Goal: Task Accomplishment & Management: Complete application form

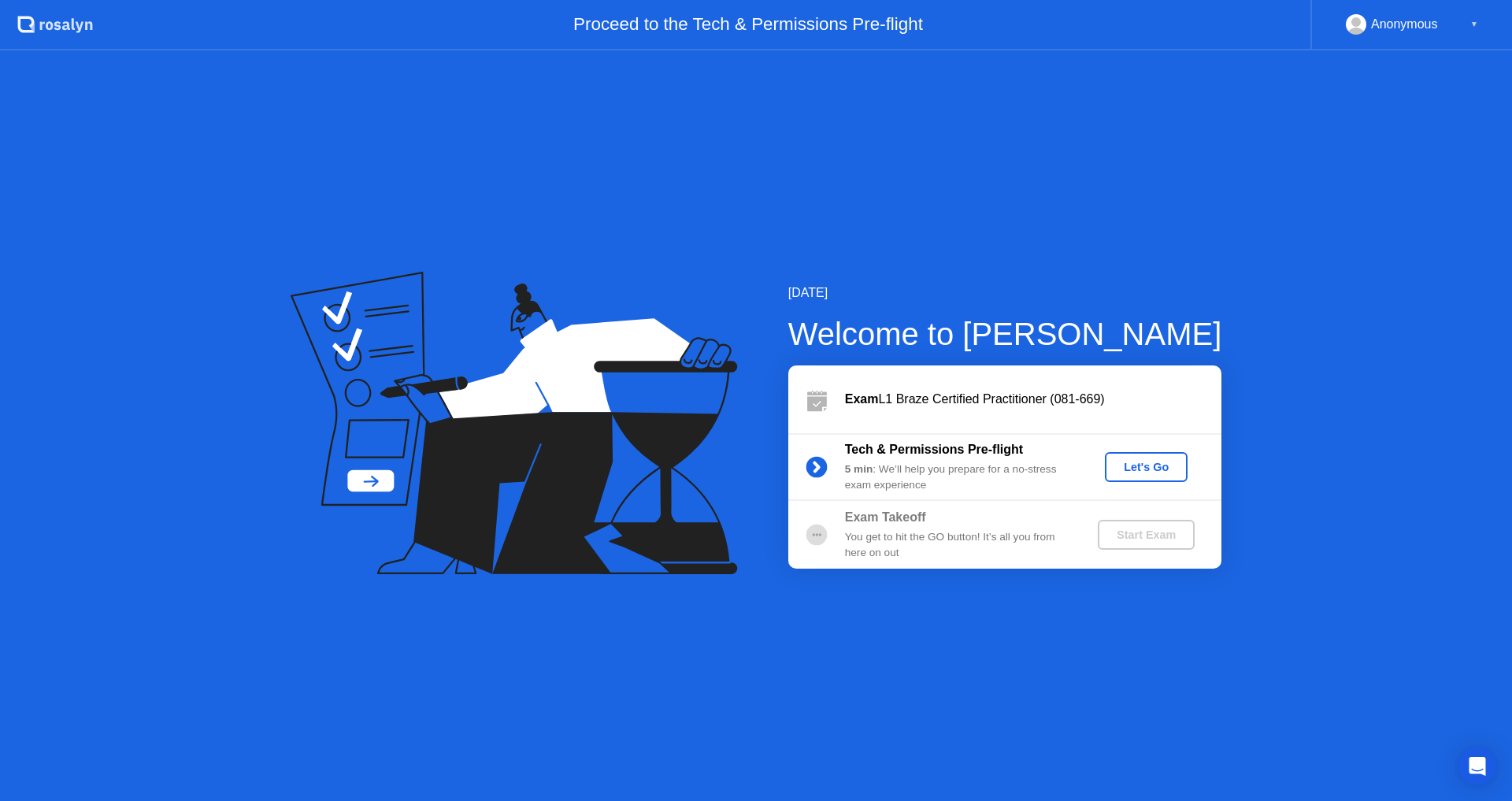
click at [1148, 456] on button "Let's Go" at bounding box center [1145, 467] width 82 height 30
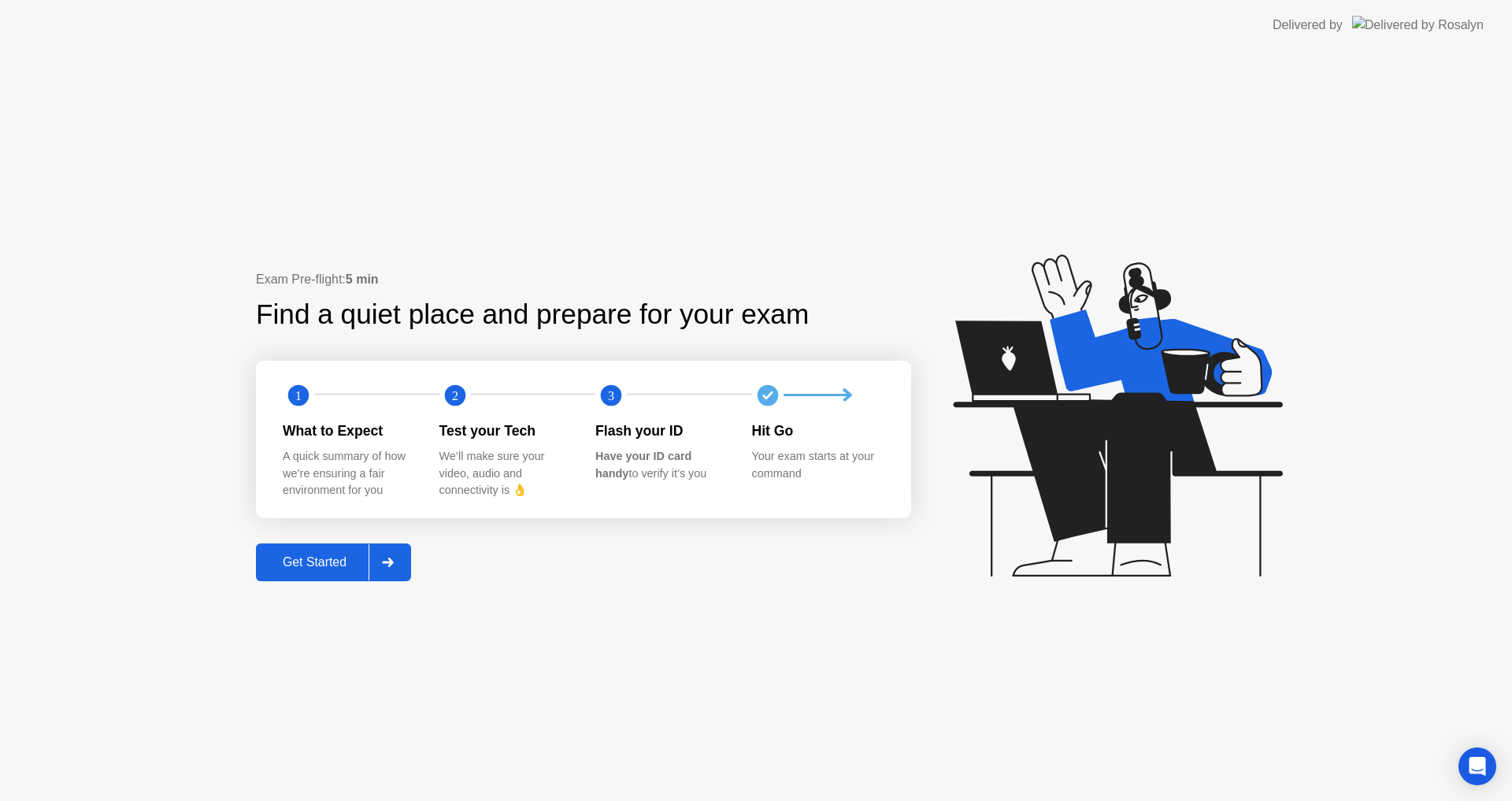
click at [339, 557] on div "Get Started" at bounding box center [315, 563] width 108 height 14
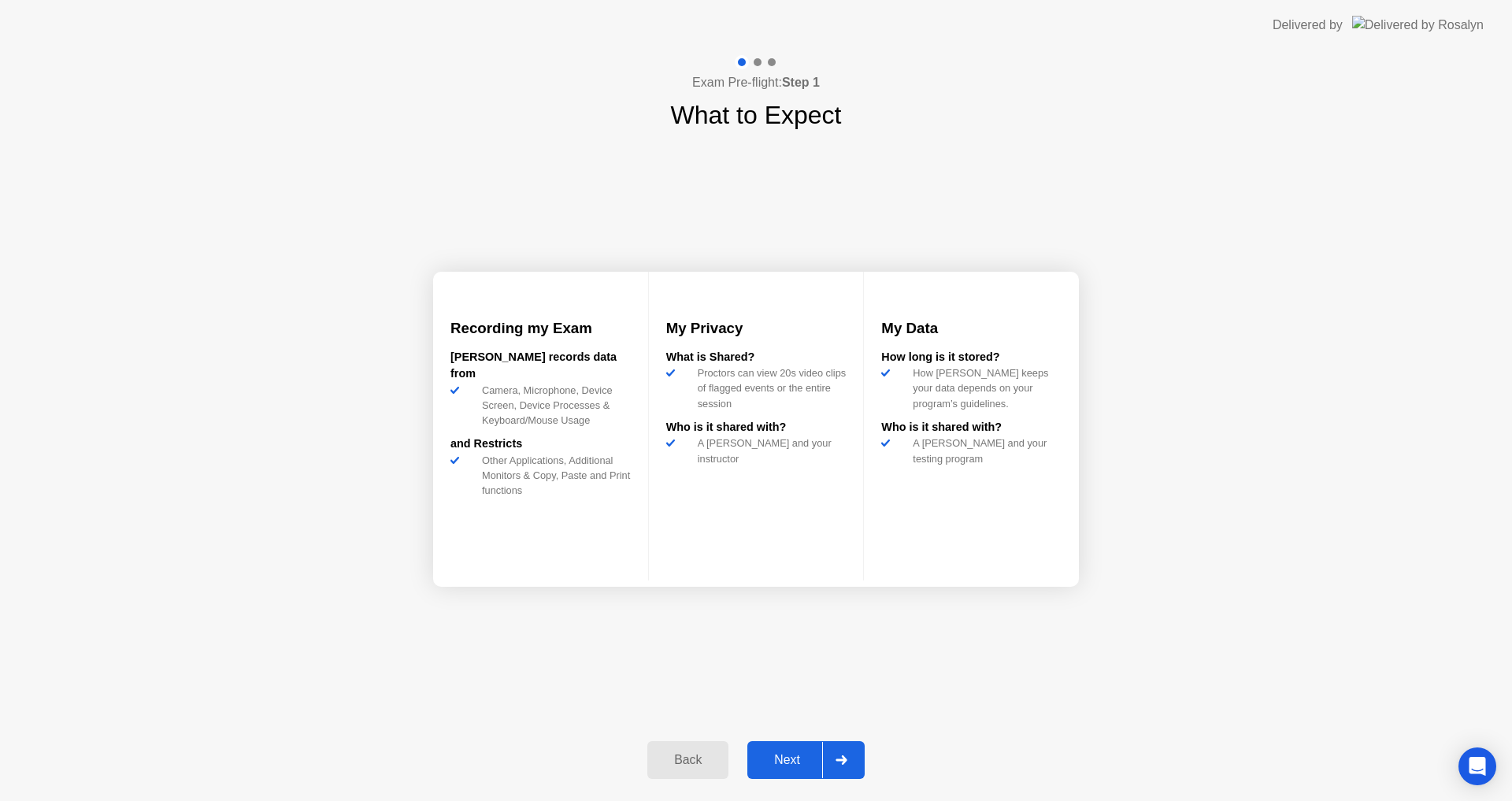
click at [765, 748] on button "Next" at bounding box center [806, 759] width 118 height 38
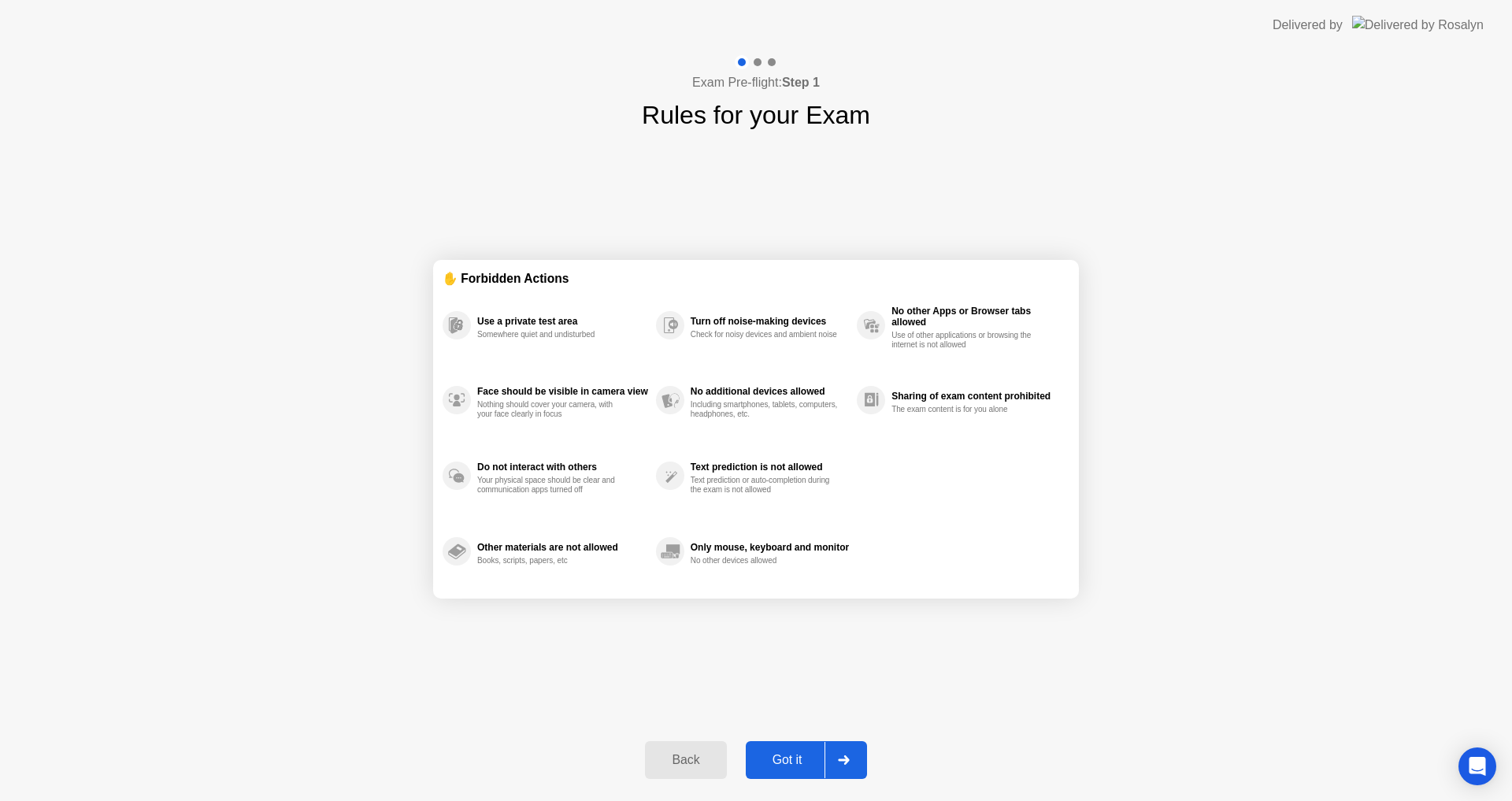
click at [792, 760] on div "Got it" at bounding box center [788, 760] width 74 height 14
select select "**********"
select select "*******"
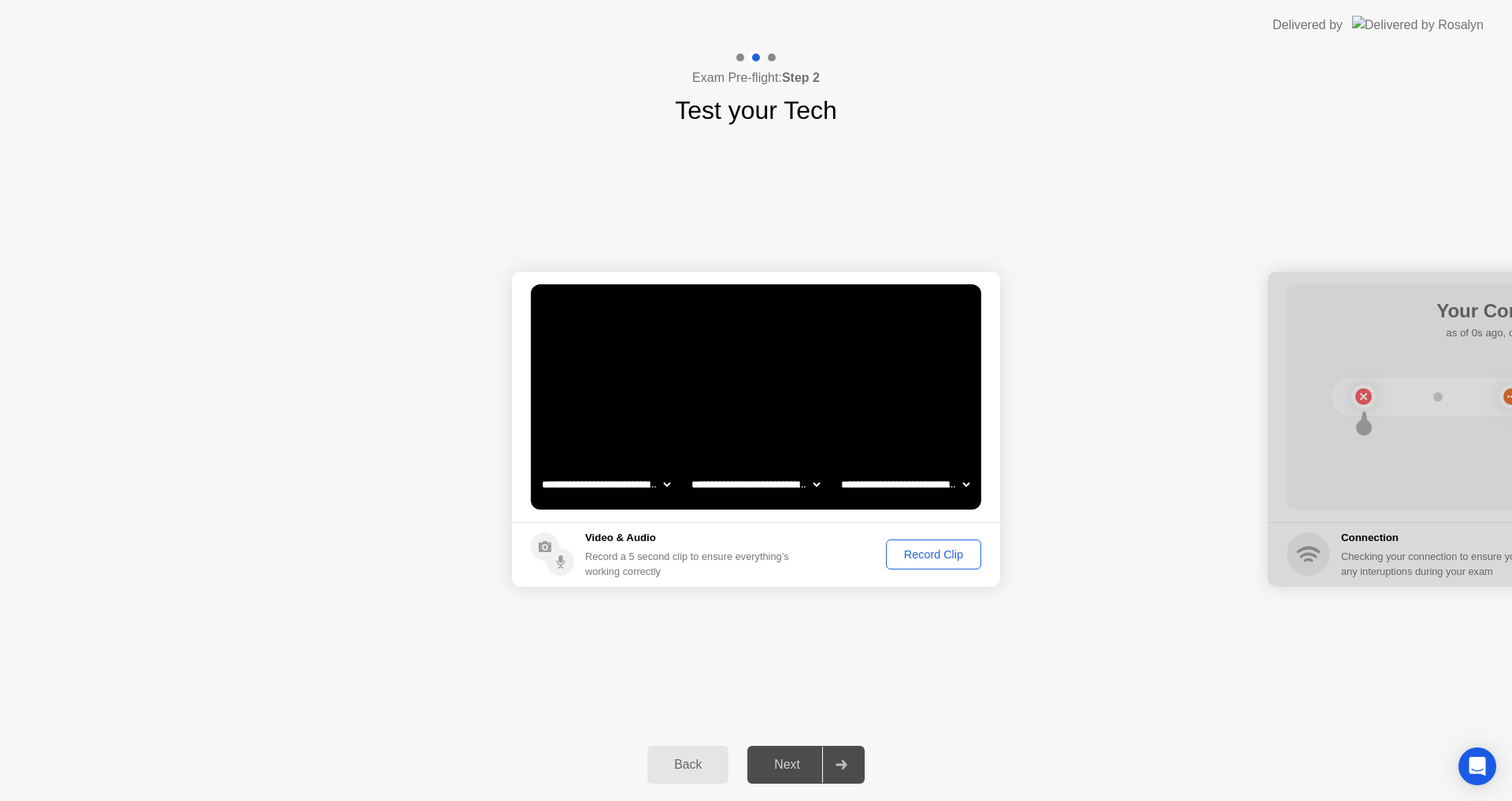
click at [940, 555] on div "Record Clip" at bounding box center [933, 555] width 84 height 13
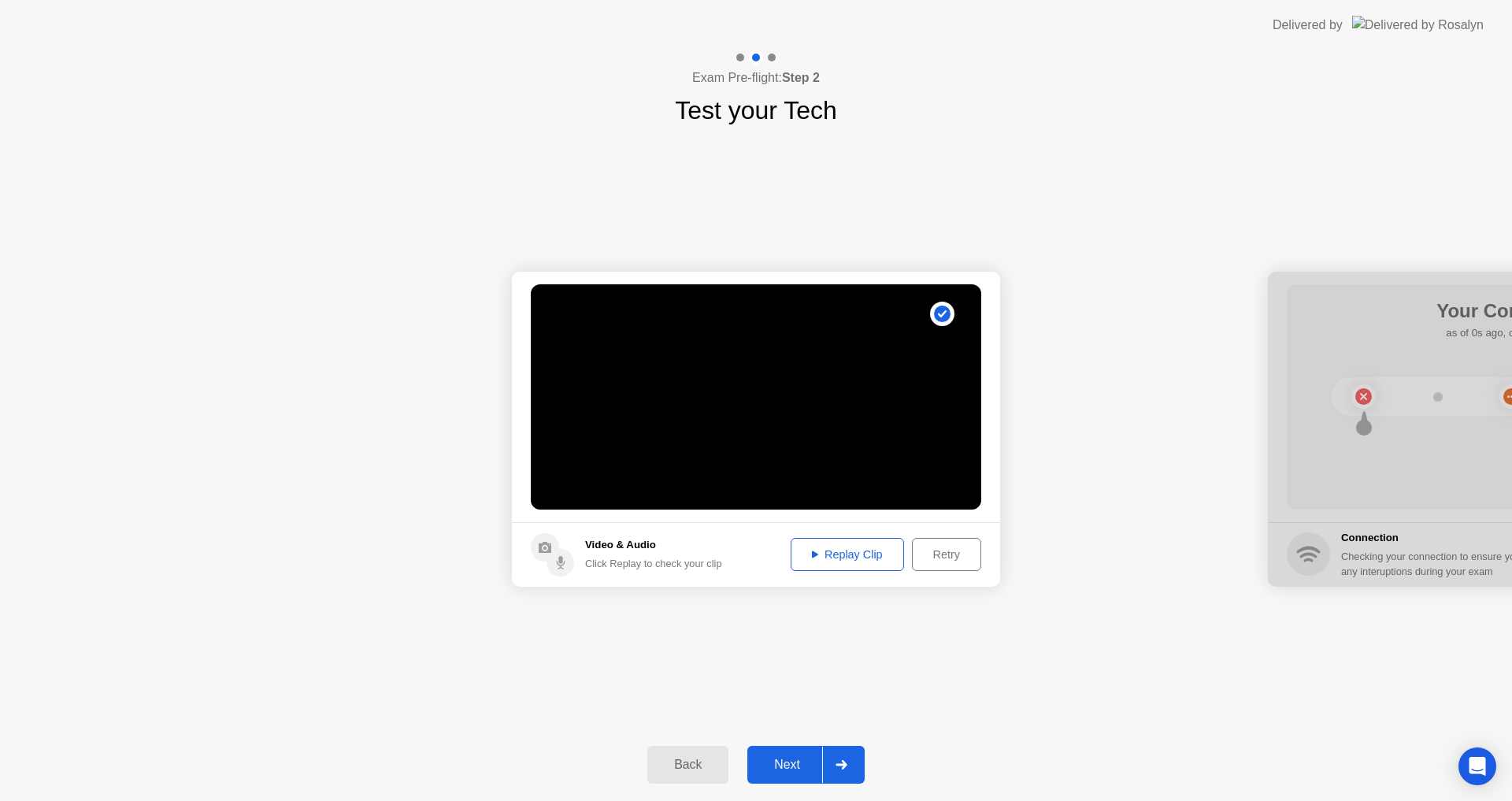
click at [924, 563] on button "Retry" at bounding box center [946, 554] width 70 height 33
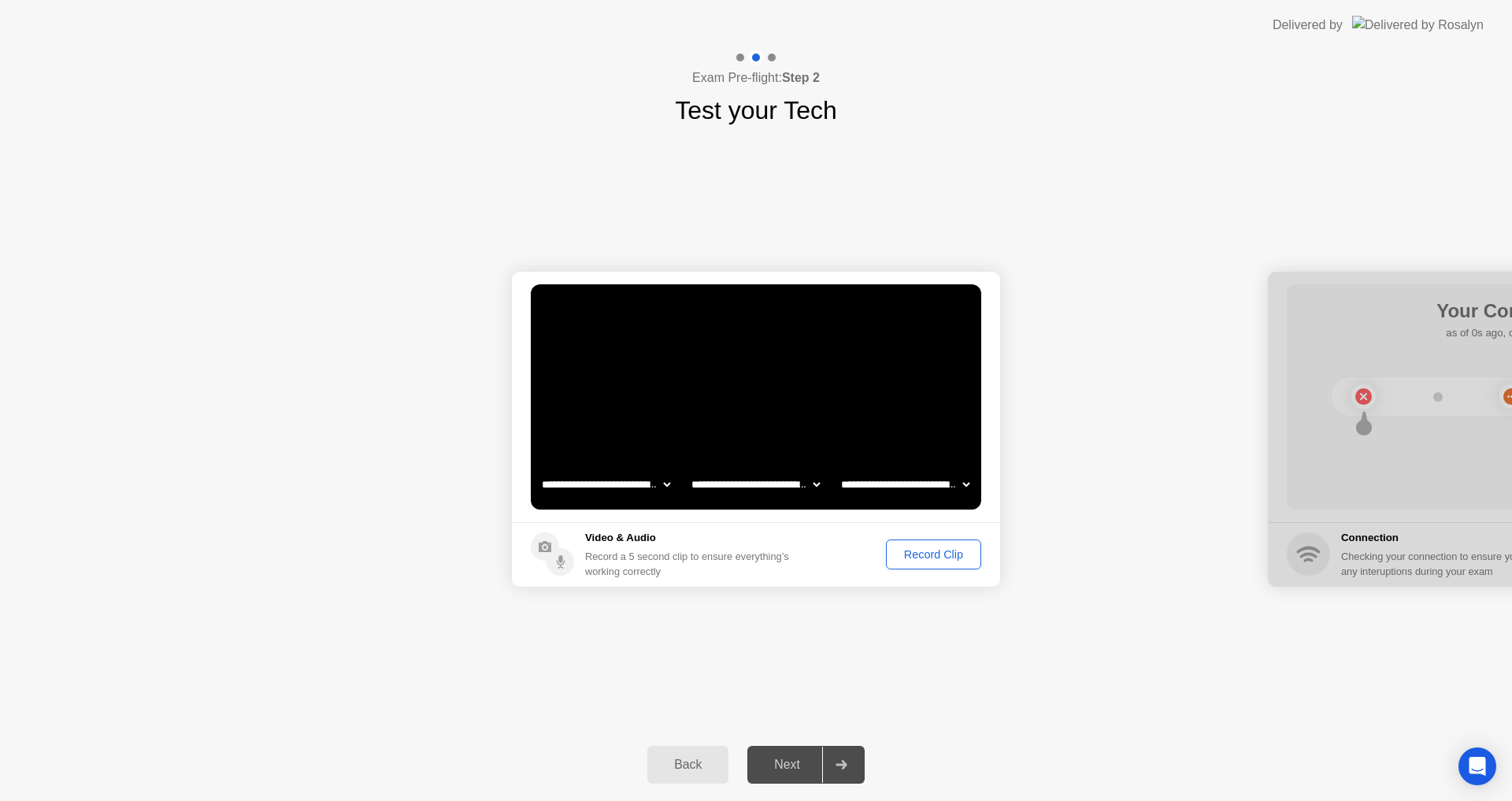
click at [969, 546] on button "Record Clip" at bounding box center [933, 554] width 95 height 30
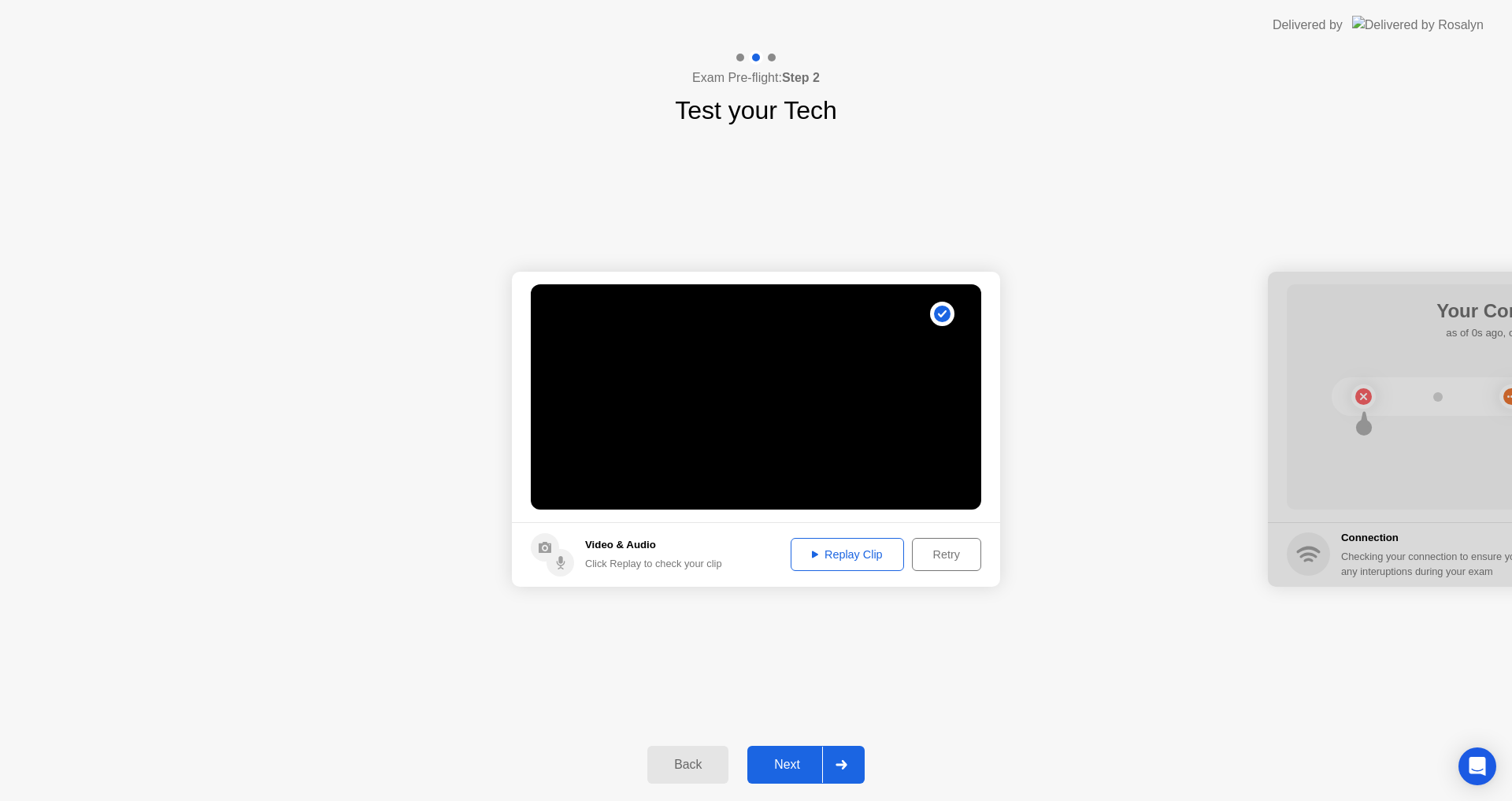
click at [788, 771] on div "Next" at bounding box center [788, 764] width 70 height 14
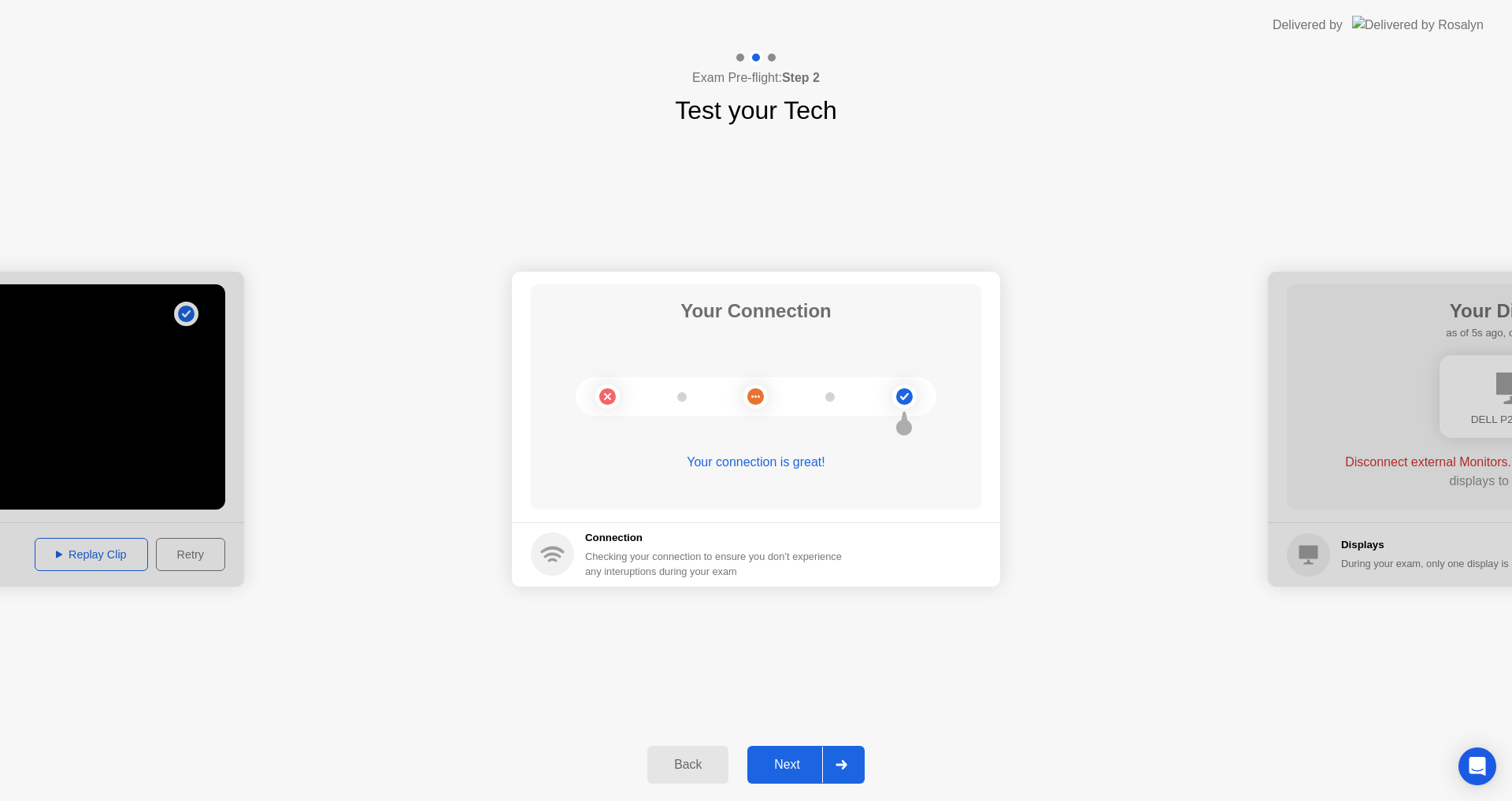
click at [790, 764] on div "Next" at bounding box center [788, 764] width 70 height 14
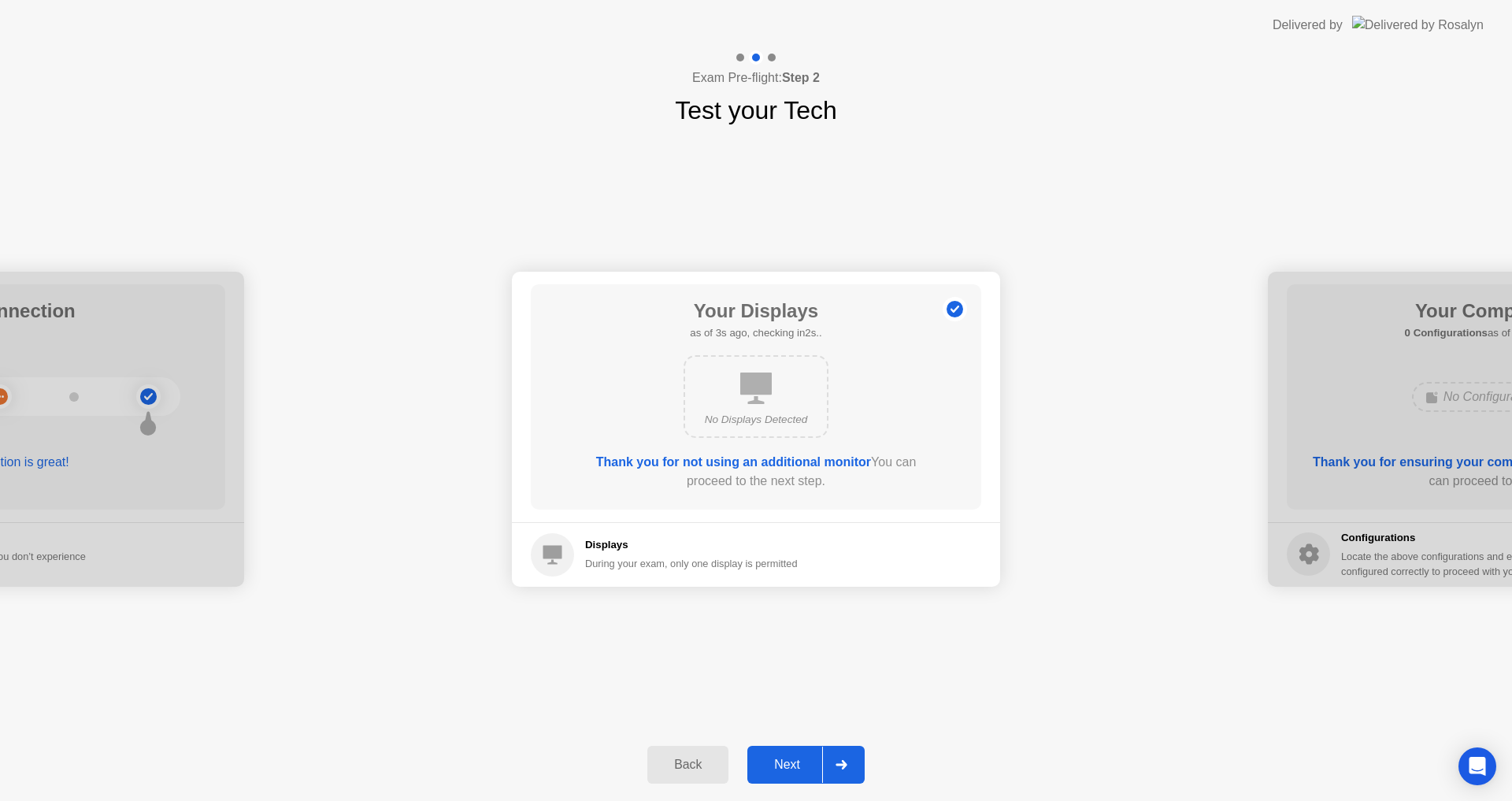
click at [784, 751] on button "Next" at bounding box center [806, 764] width 118 height 38
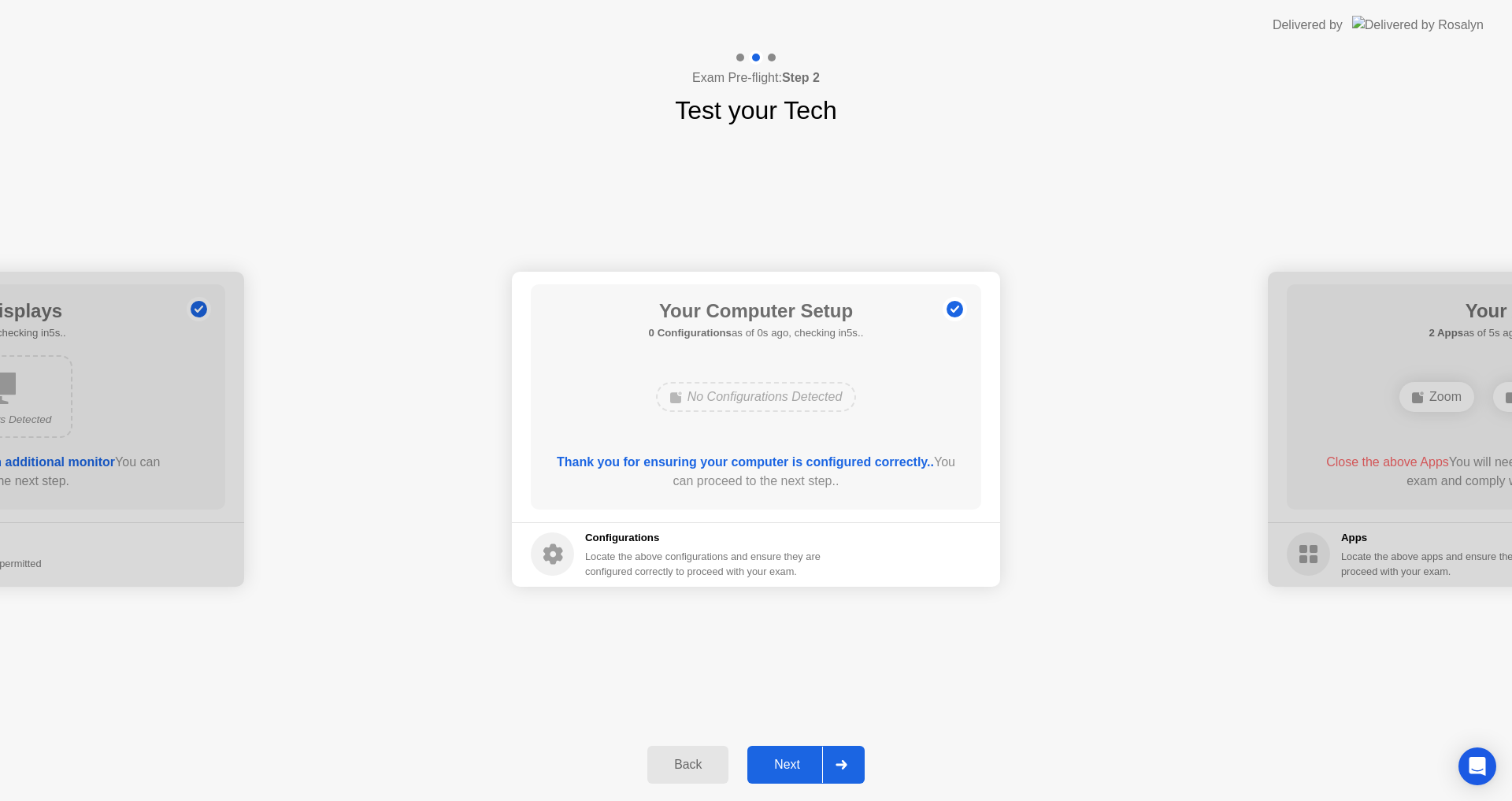
click at [792, 775] on button "Next" at bounding box center [806, 764] width 118 height 38
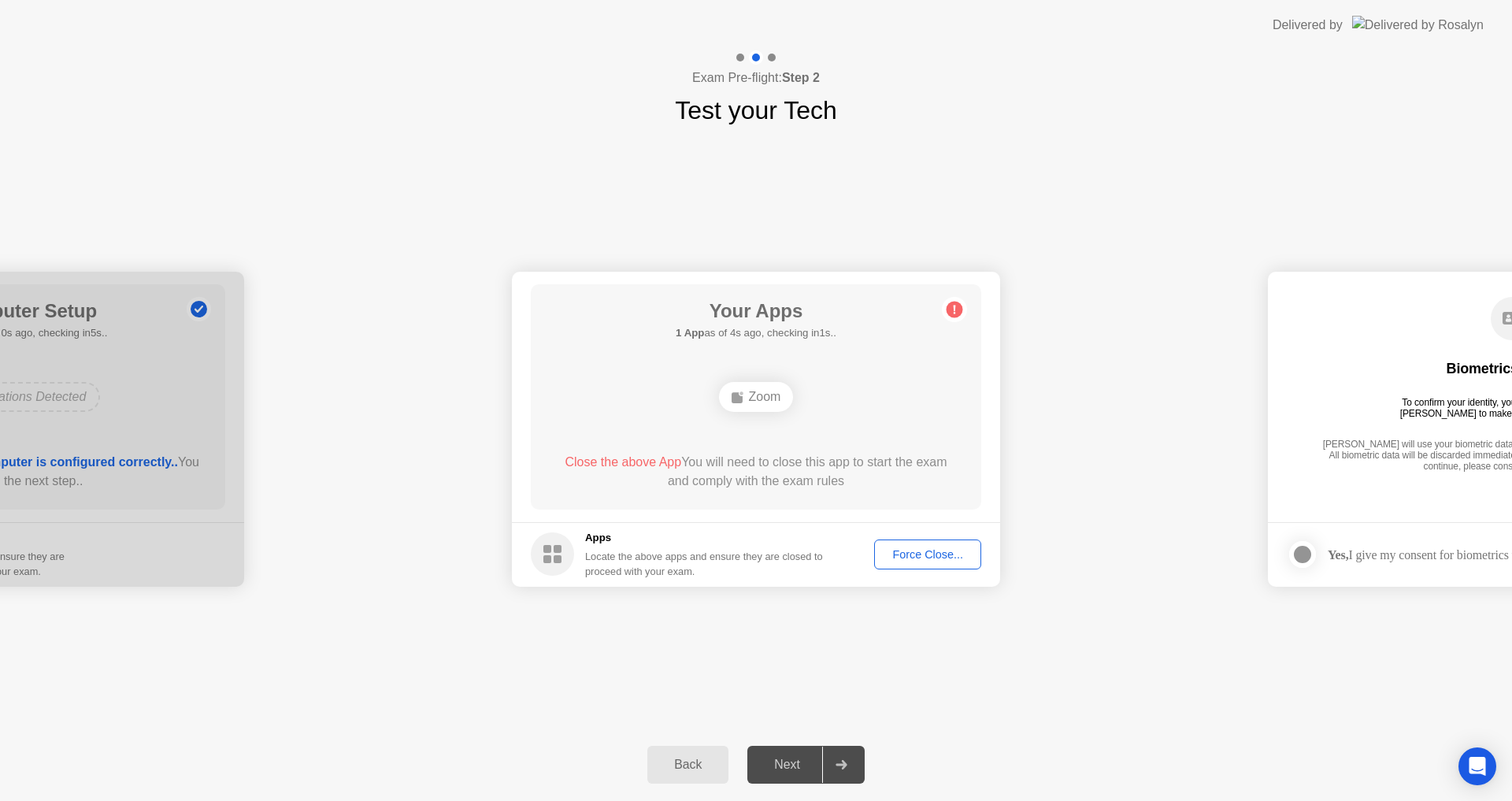
click at [752, 399] on div "Zoom" at bounding box center [756, 396] width 74 height 30
click at [916, 541] on button "Force Close..." at bounding box center [928, 554] width 107 height 30
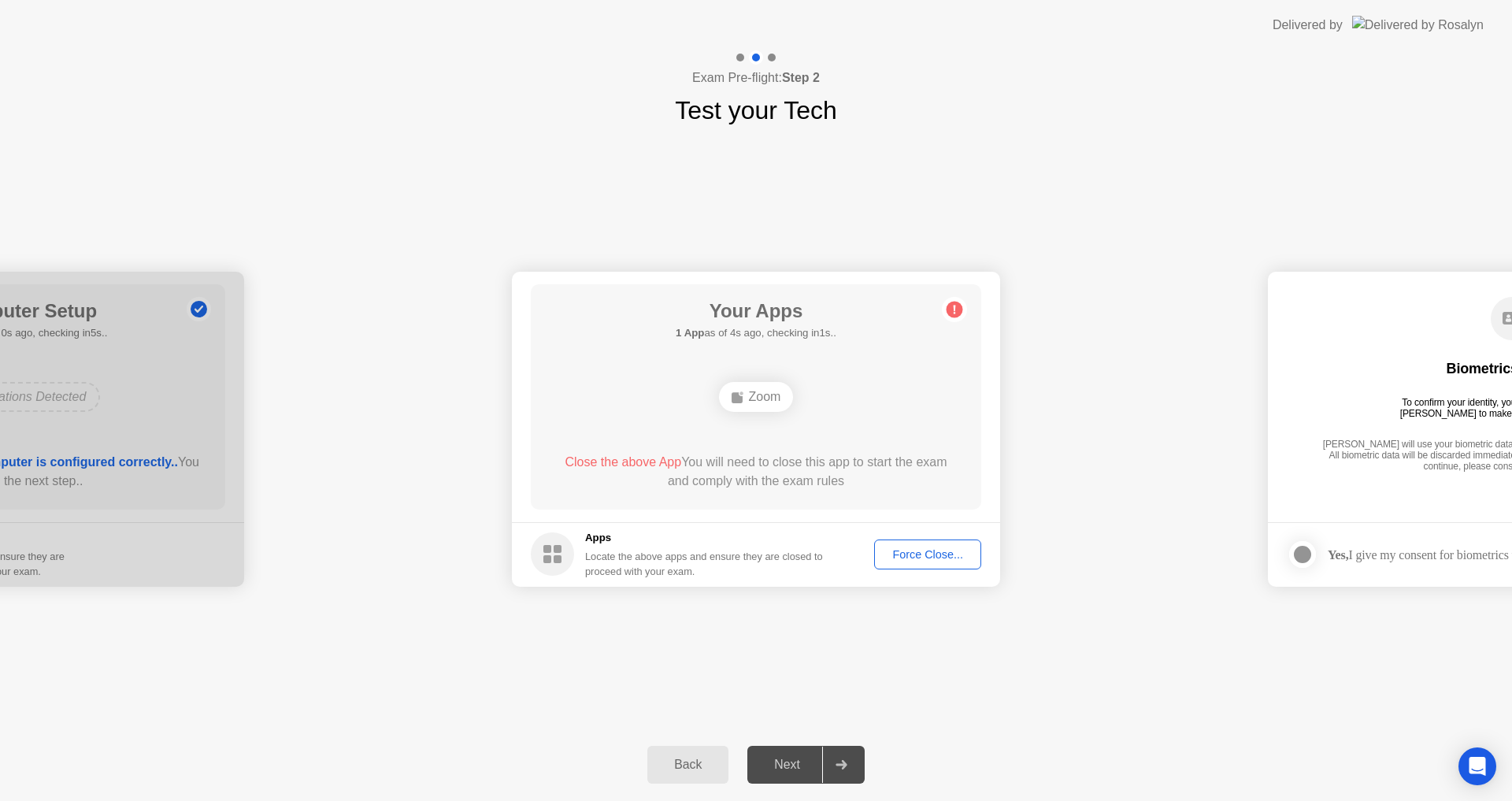
click at [745, 410] on div "Zoom" at bounding box center [756, 396] width 74 height 30
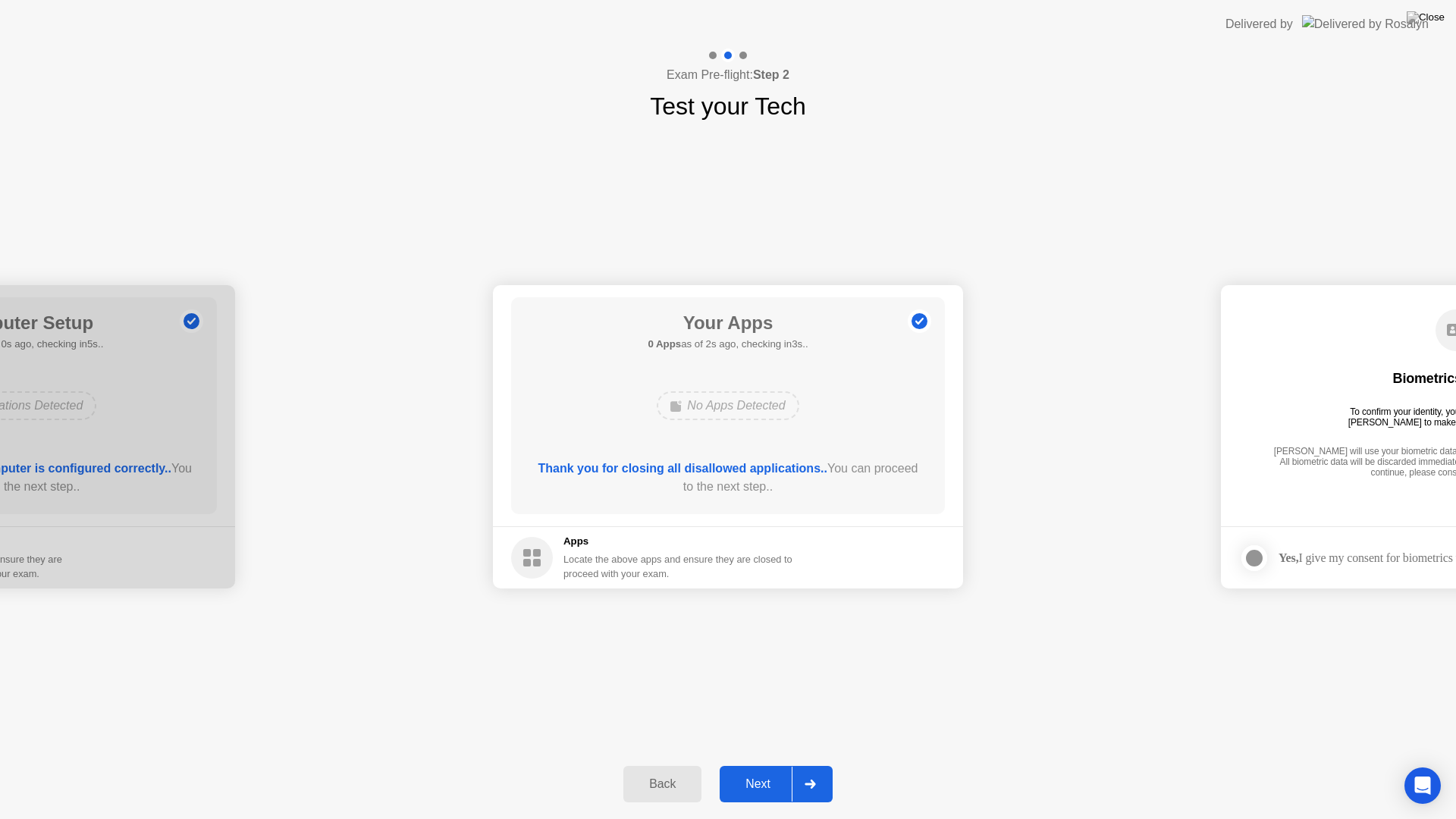
click at [745, 770] on div "Next" at bounding box center [758, 784] width 68 height 14
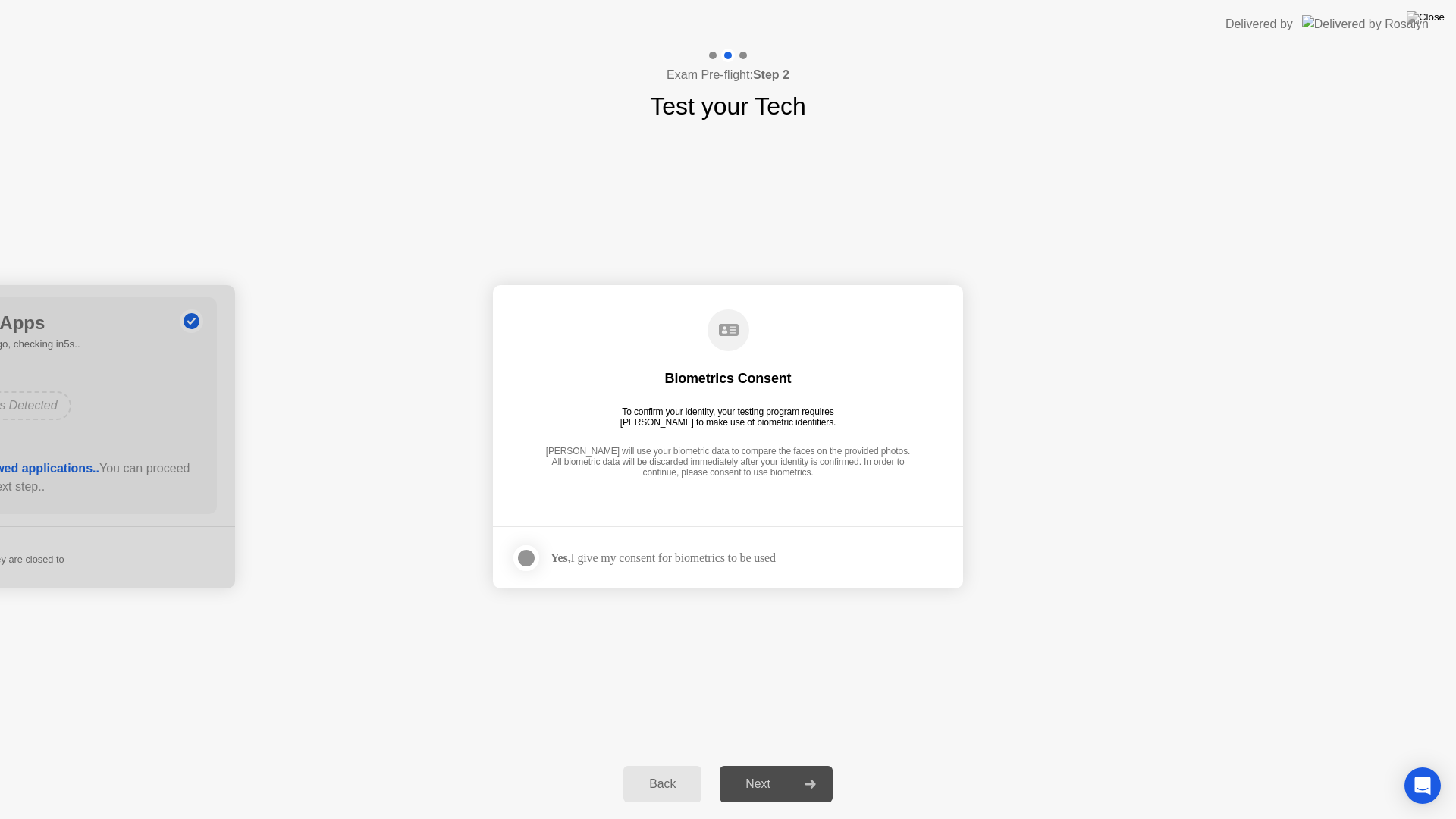
click at [745, 770] on div "Next" at bounding box center [758, 784] width 68 height 14
click at [532, 553] on div at bounding box center [526, 558] width 18 height 18
click at [773, 770] on button "Next" at bounding box center [776, 784] width 113 height 36
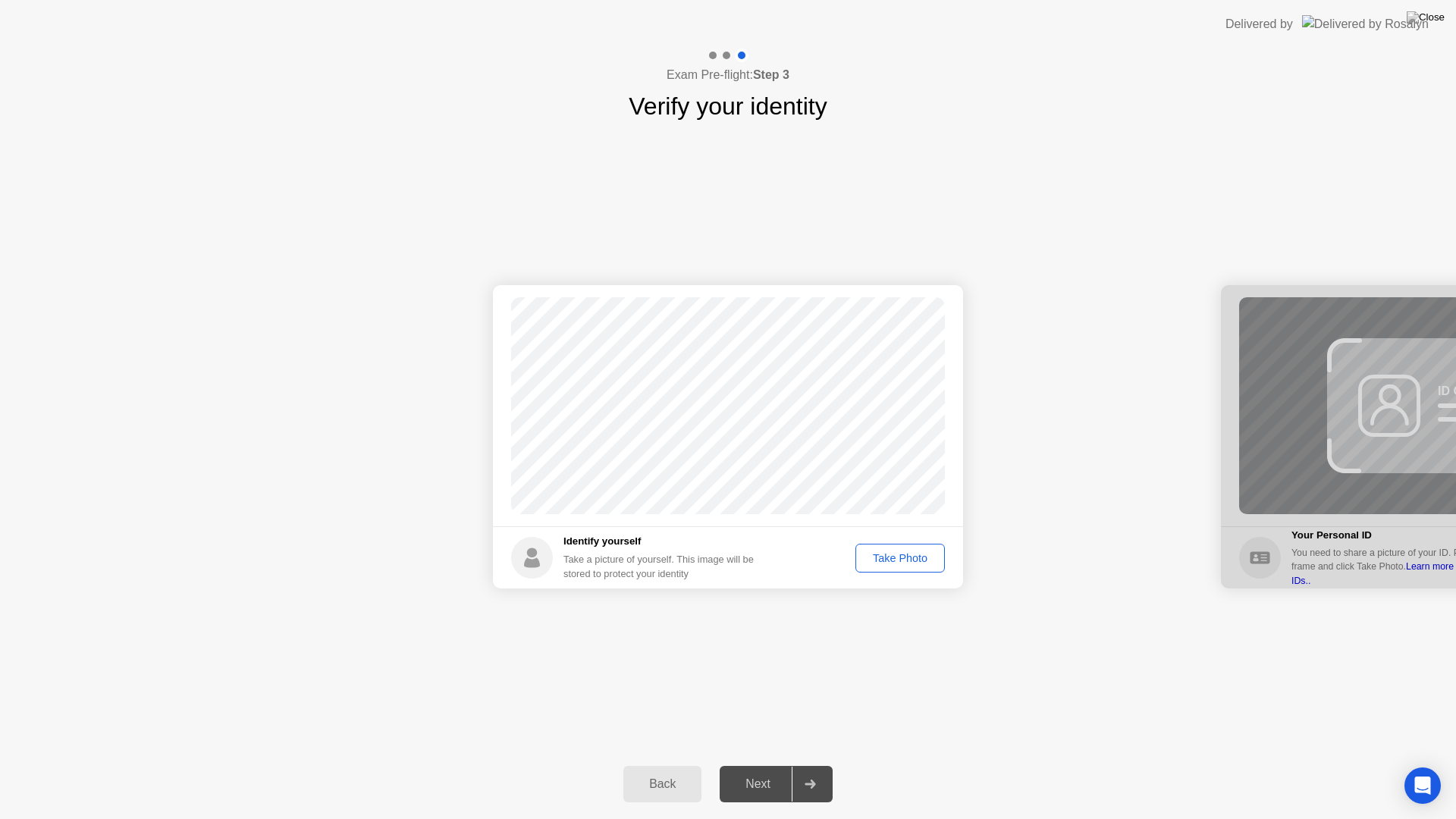
click at [913, 556] on div "Take Photo" at bounding box center [900, 558] width 79 height 12
click at [745, 770] on div "Next" at bounding box center [758, 784] width 68 height 14
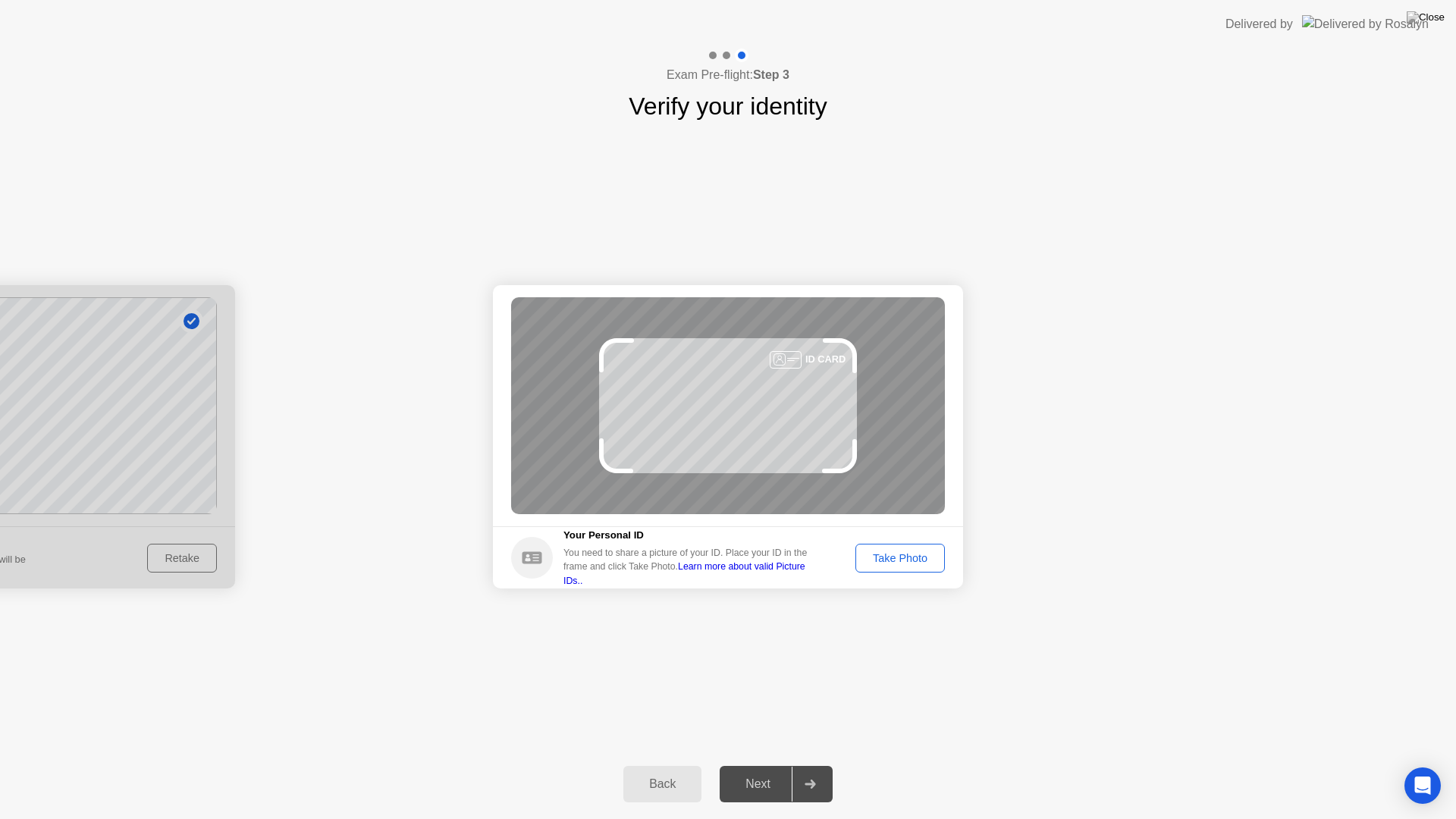
click at [890, 557] on div "Take Photo" at bounding box center [900, 558] width 79 height 12
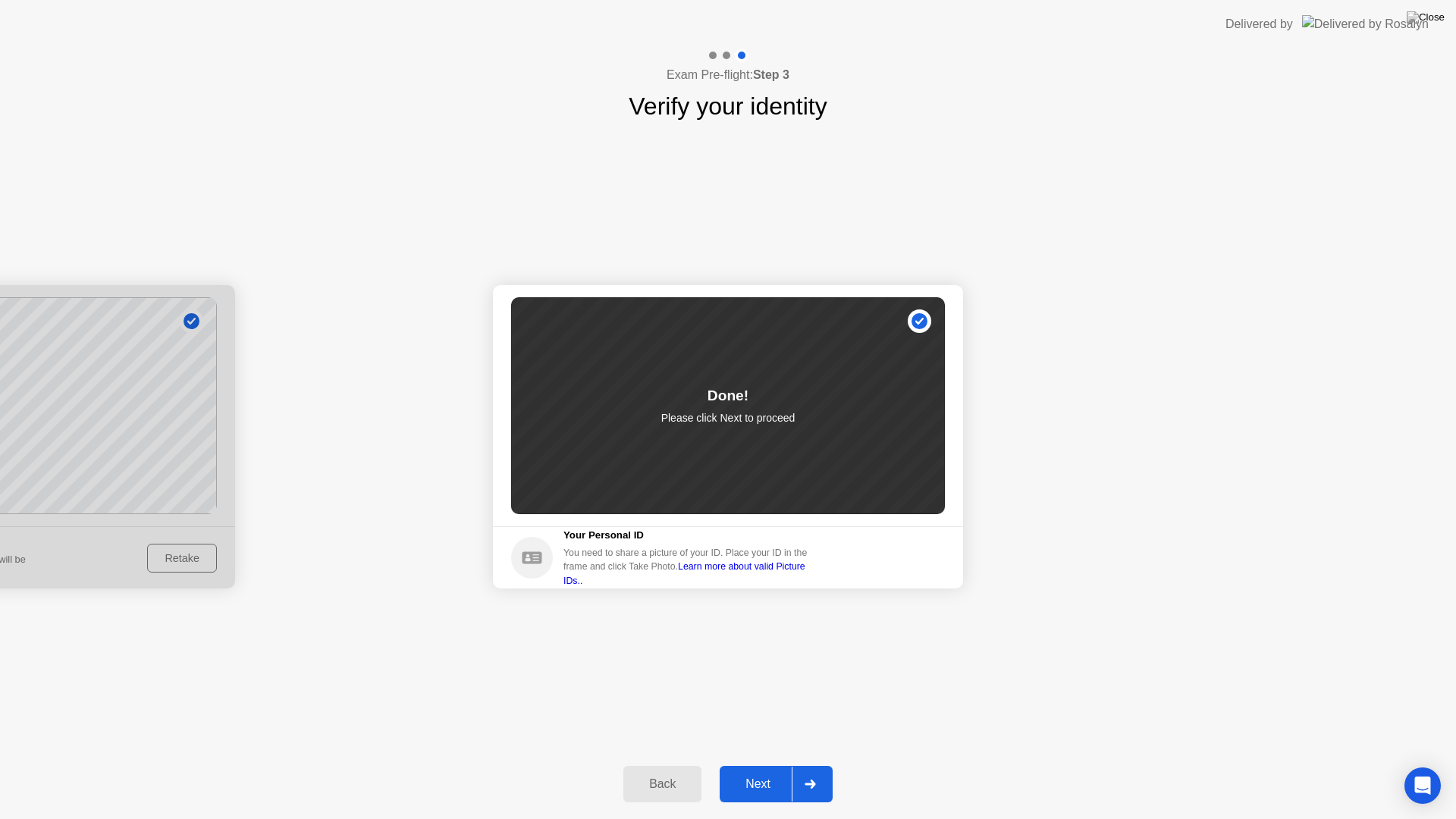
click at [755, 767] on button "Next" at bounding box center [776, 784] width 113 height 36
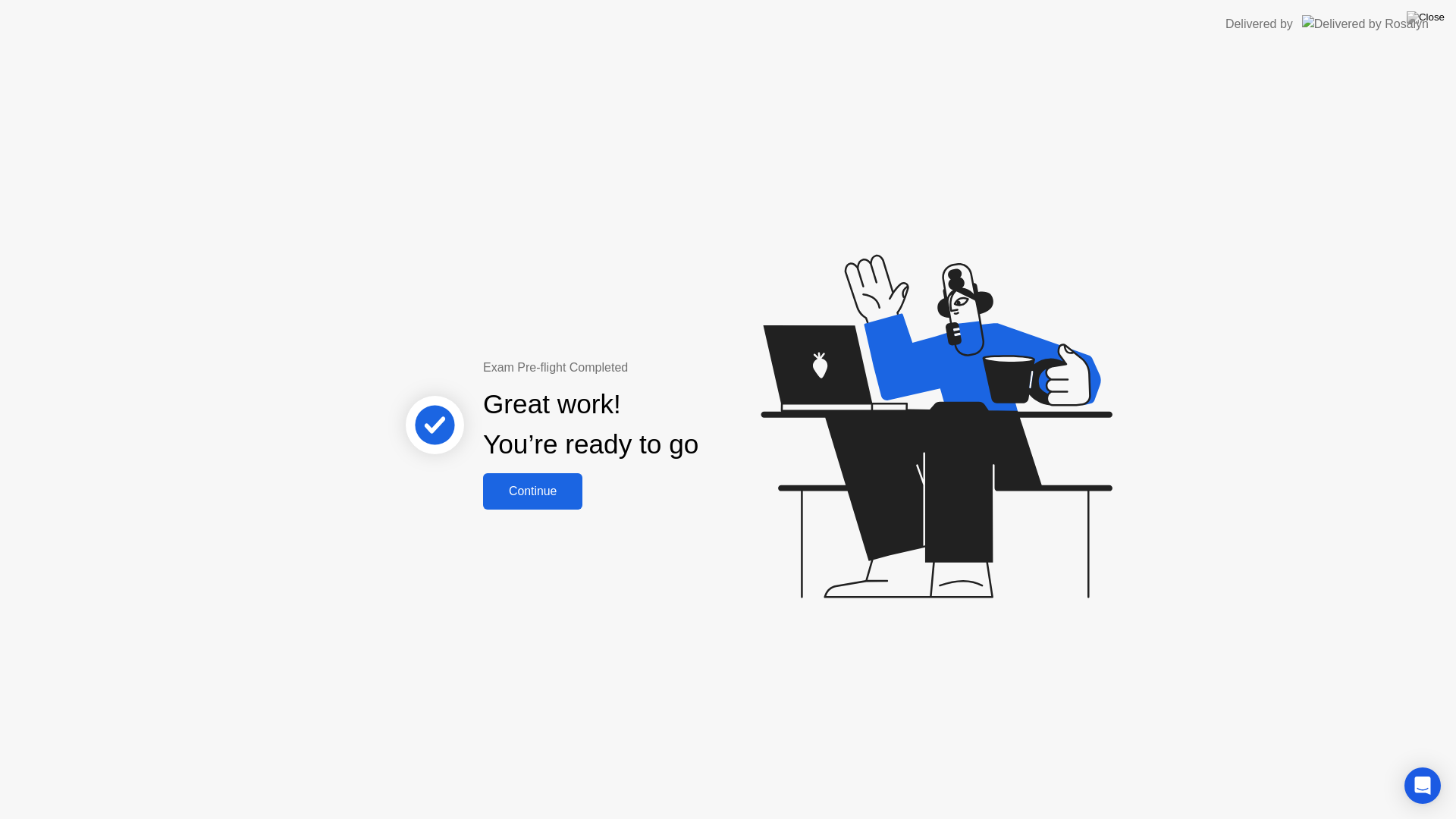
click at [542, 488] on div "Continue" at bounding box center [533, 492] width 90 height 14
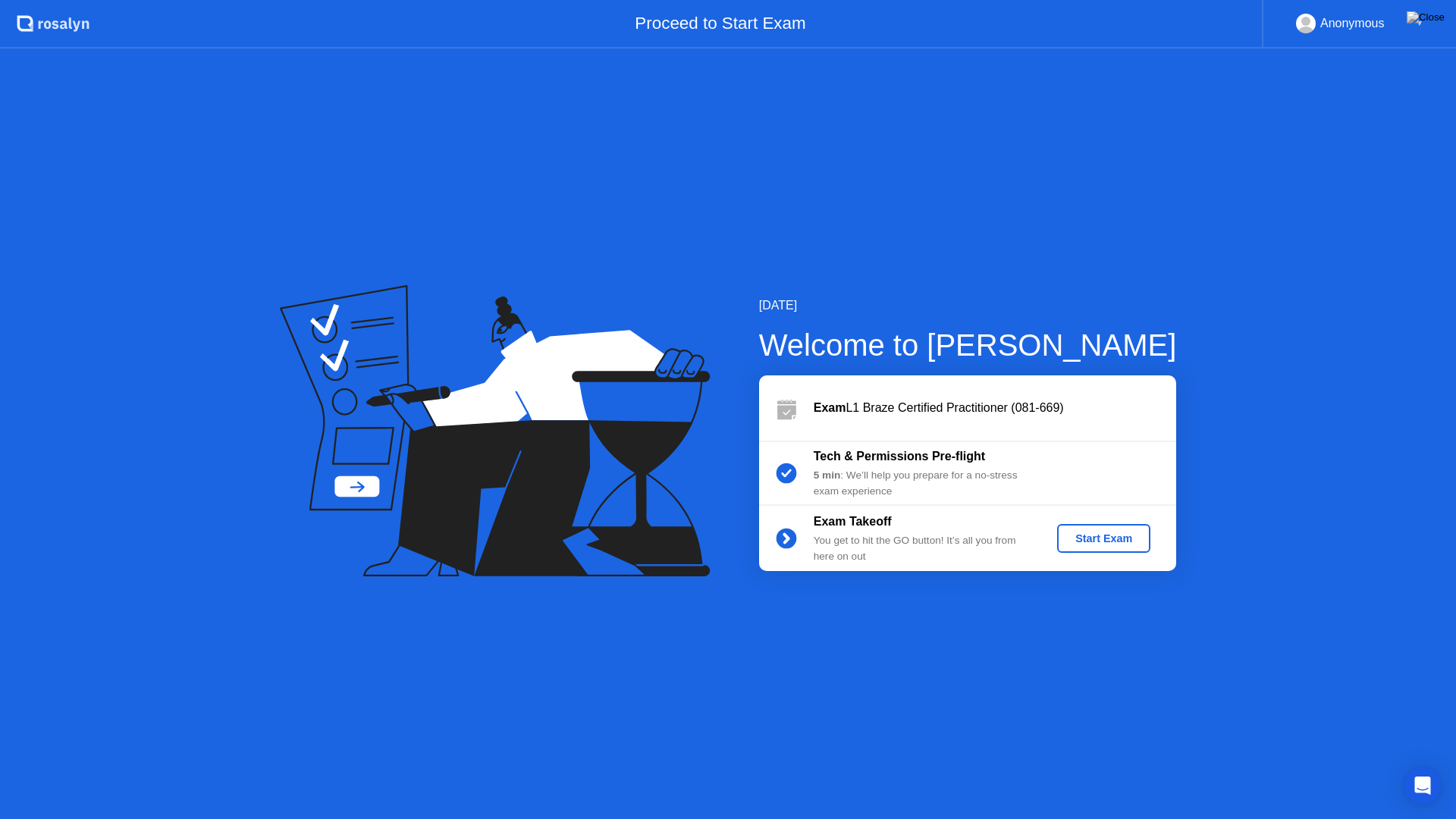
click at [1130, 532] on div "Start Exam" at bounding box center [1103, 539] width 81 height 12
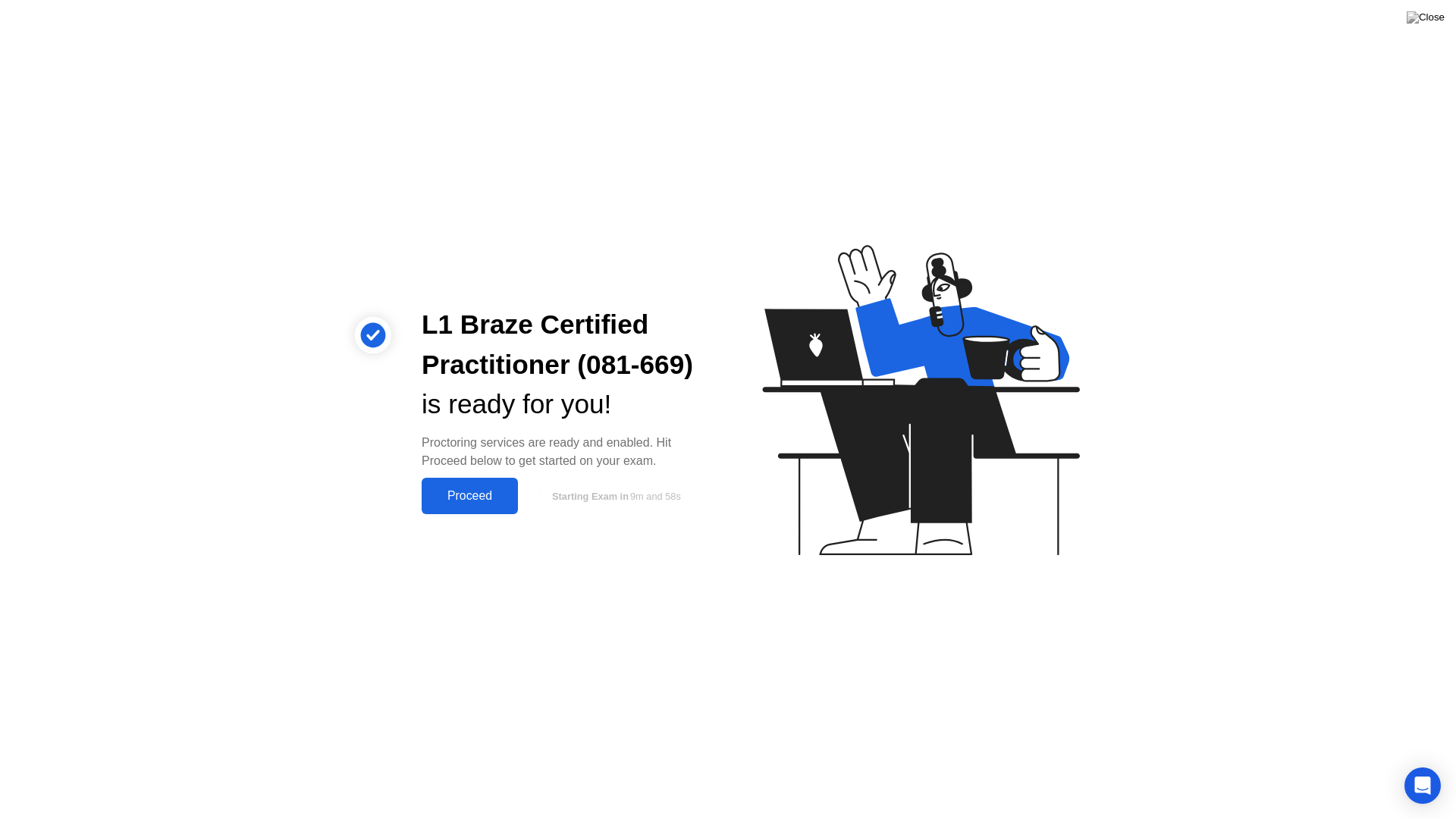
click at [466, 502] on div "Proceed" at bounding box center [469, 496] width 87 height 14
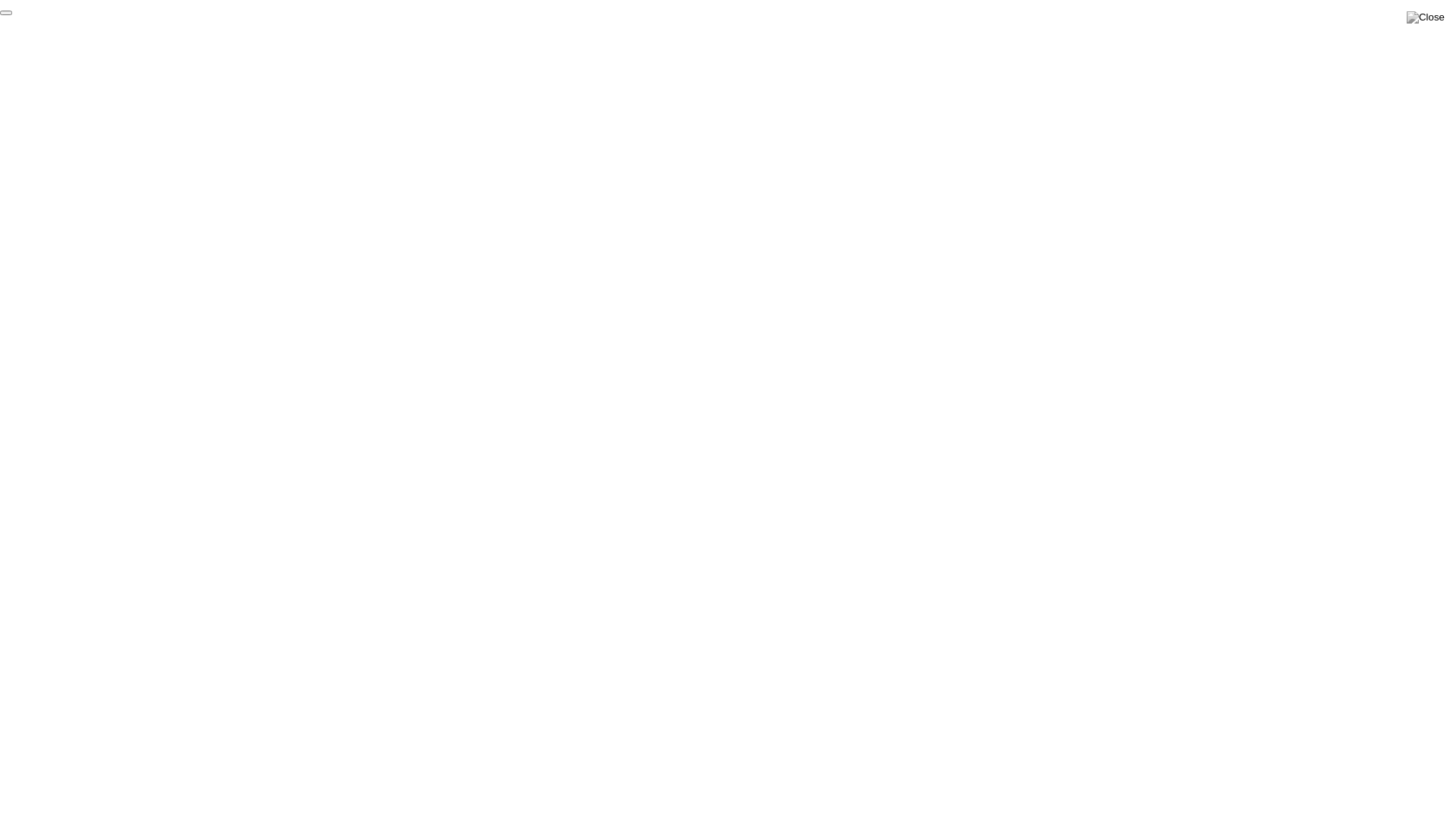
click div "End Proctoring Session"
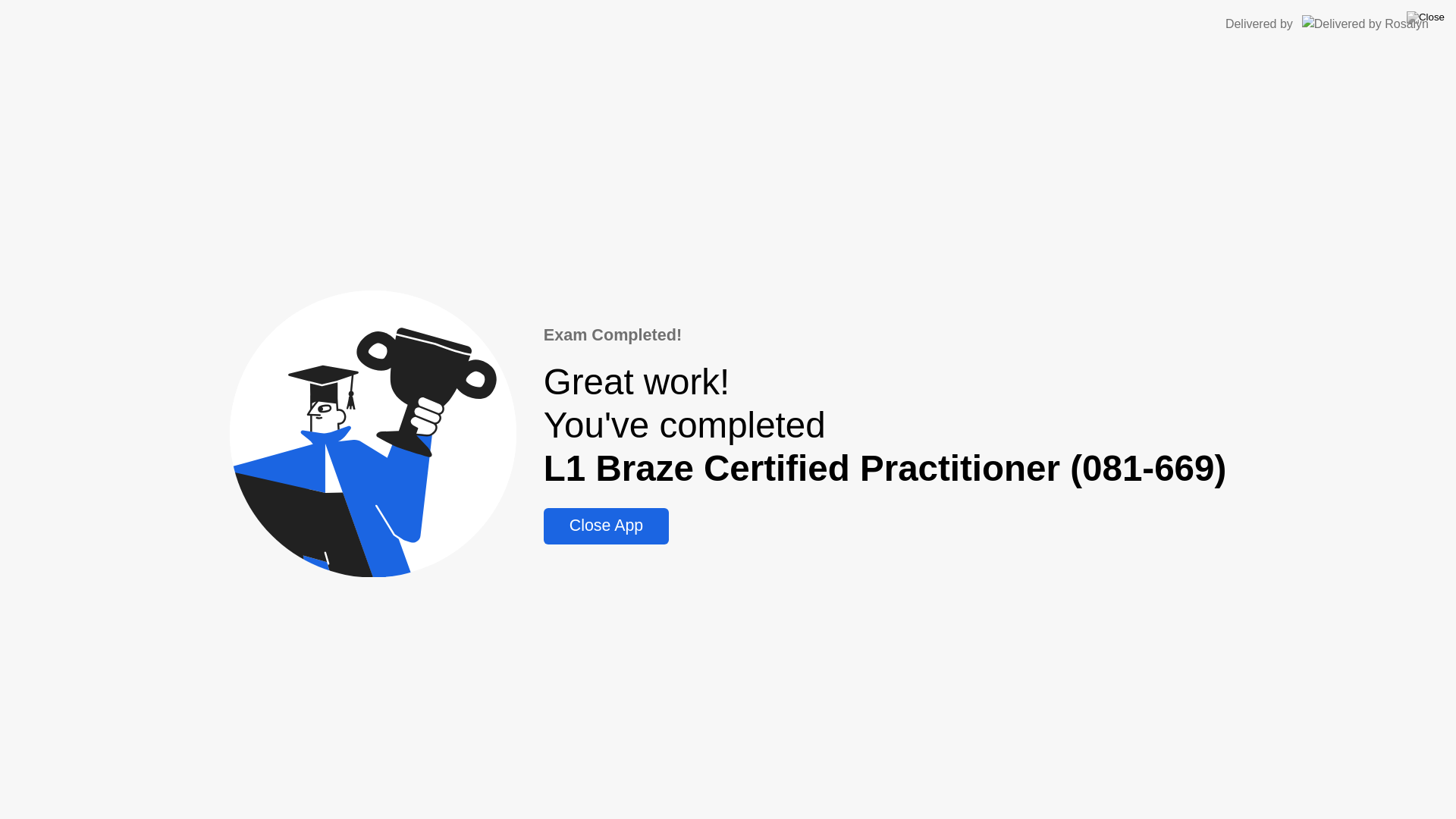
click at [629, 527] on div "Close App" at bounding box center [606, 525] width 116 height 19
